Goal: Information Seeking & Learning: Learn about a topic

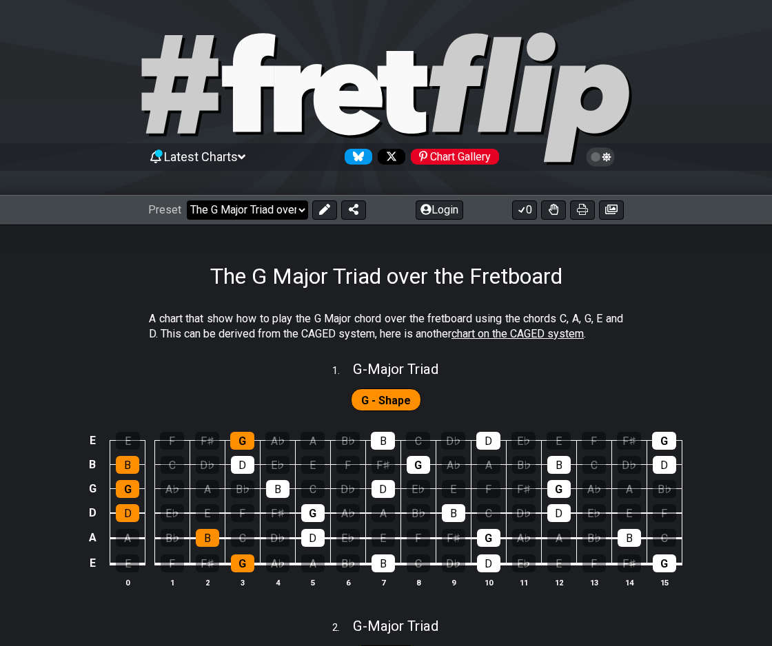
click at [284, 209] on select "Welcome to #fretflip! The G Major Triad over the Fretboard Custom Preset Minor …" at bounding box center [247, 210] width 121 height 19
click at [187, 201] on select "Welcome to #fretflip! The G Major Triad over the Fretboard Custom Preset Minor …" at bounding box center [247, 210] width 121 height 19
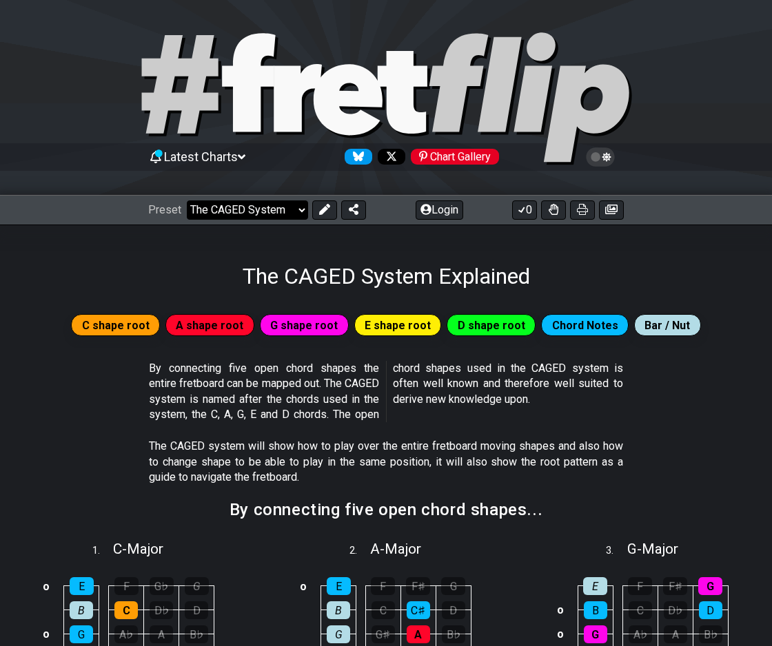
click at [270, 210] on select "Welcome to #fretflip! The G Major Triad over the Fretboard Custom Preset Minor …" at bounding box center [247, 210] width 121 height 19
click at [187, 201] on select "Welcome to #fretflip! The G Major Triad over the Fretboard Custom Preset Minor …" at bounding box center [247, 210] width 121 height 19
select select "/movable-7th-chords"
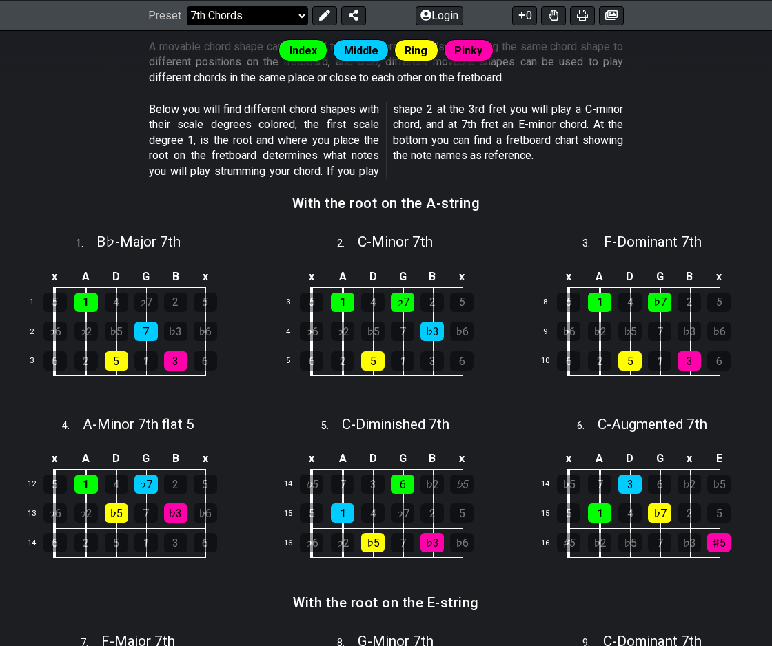
scroll to position [344, 0]
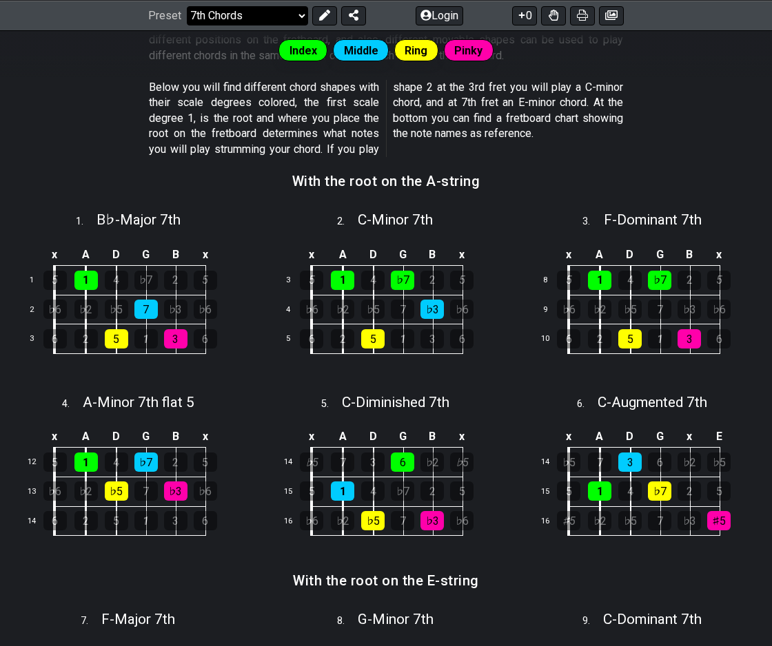
click at [265, 213] on div "2 . C - Minor 7th" at bounding box center [386, 216] width 248 height 26
select select "C"
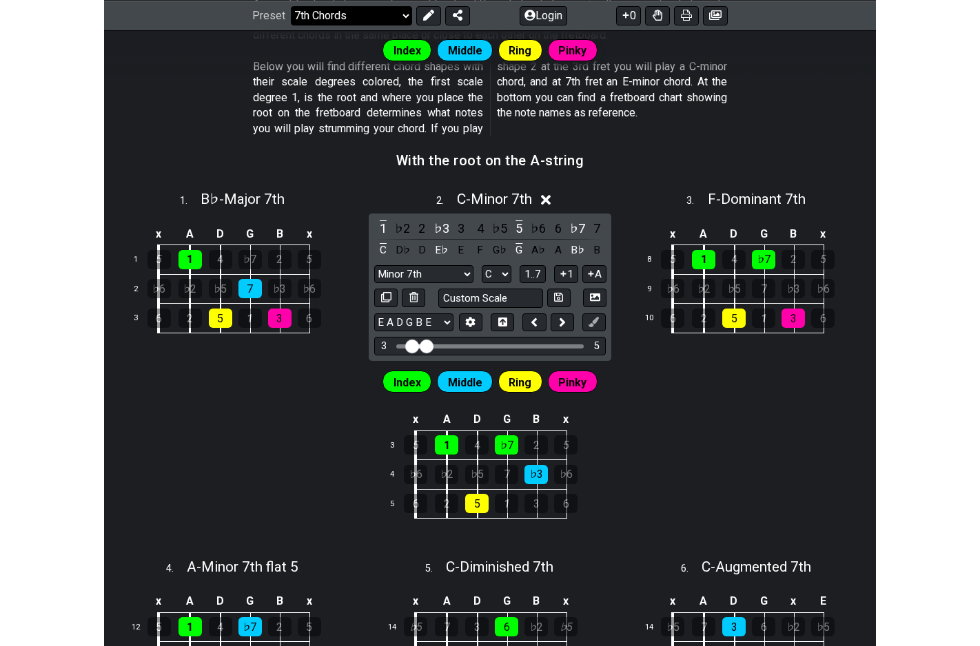
scroll to position [371, 0]
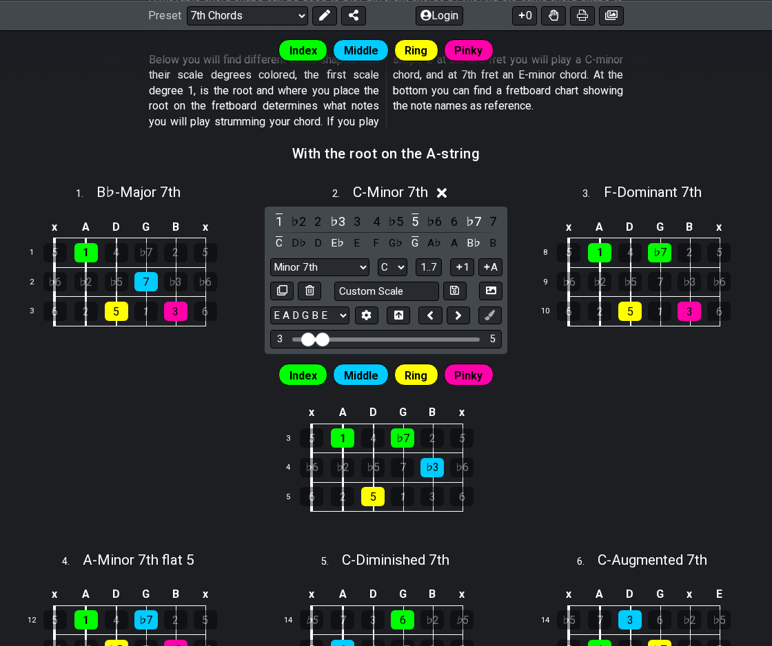
click at [325, 125] on p "Below you will find different chord shapes with their scale degrees colored, th…" at bounding box center [386, 90] width 474 height 77
click at [144, 105] on section "Below you will find different chord shapes with their scale degrees colored, th…" at bounding box center [386, 94] width 772 height 94
click at [440, 195] on icon at bounding box center [442, 193] width 10 height 14
